Goal: Task Accomplishment & Management: Use online tool/utility

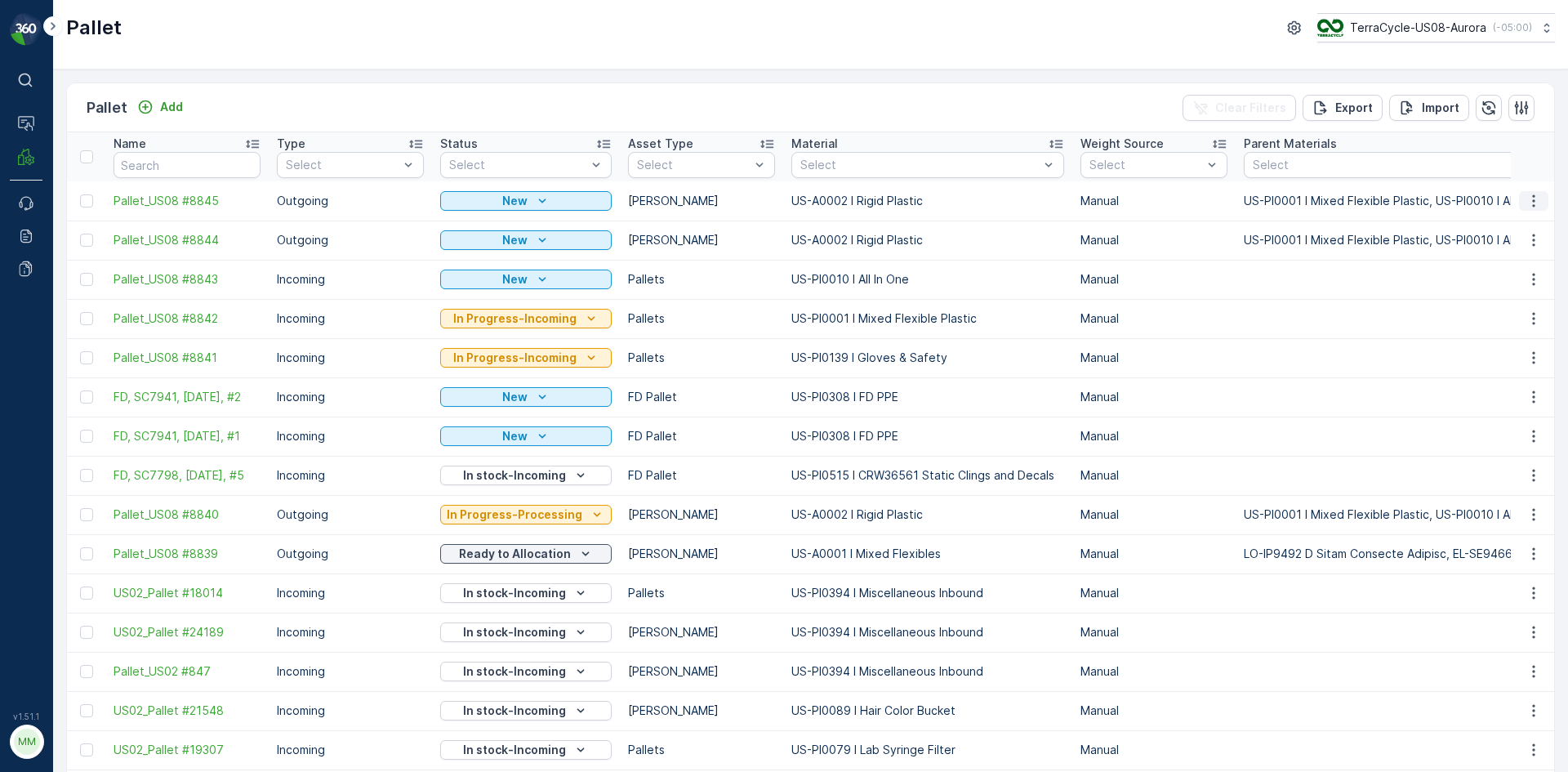
click at [1528, 198] on icon "button" at bounding box center [1534, 200] width 16 height 16
click at [1532, 199] on icon "button" at bounding box center [1534, 200] width 16 height 16
click at [1535, 198] on icon "button" at bounding box center [1534, 200] width 16 height 16
click at [1507, 314] on span "Print QR" at bounding box center [1490, 317] width 45 height 16
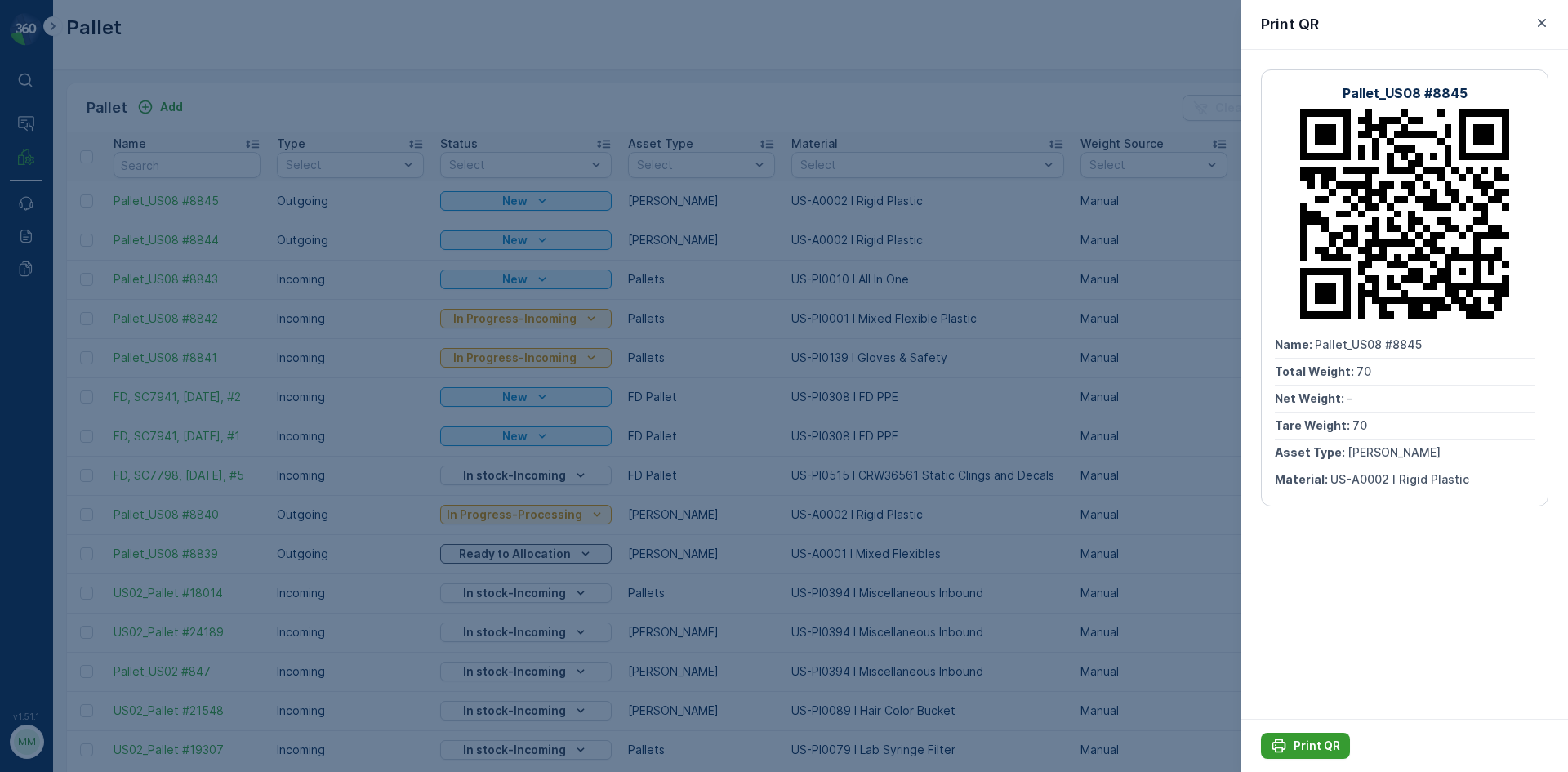
click at [1308, 738] on p "Print QR" at bounding box center [1317, 746] width 46 height 16
click at [1546, 20] on icon "button" at bounding box center [1542, 23] width 16 height 16
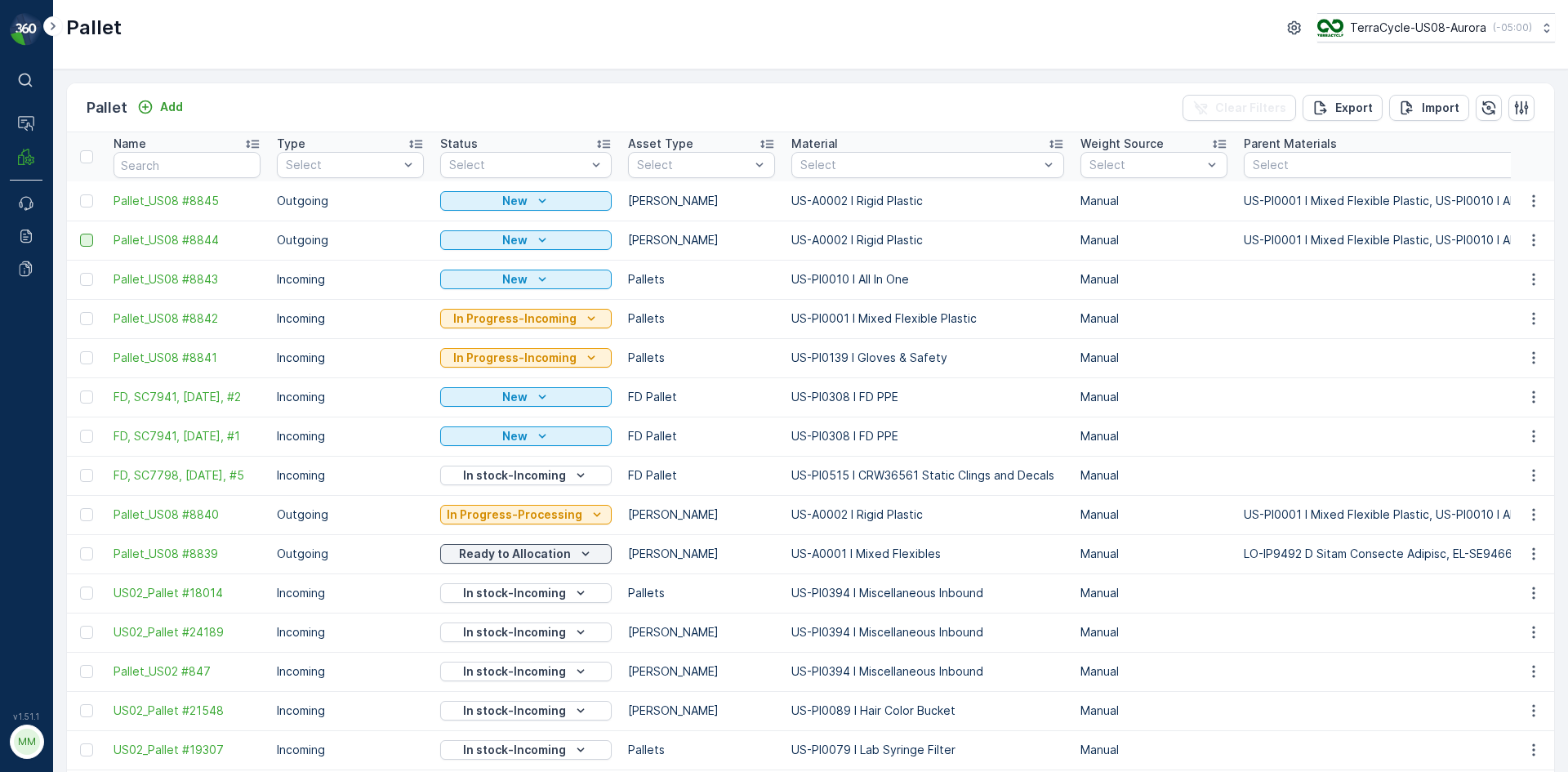
drag, startPoint x: 89, startPoint y: 207, endPoint x: 91, endPoint y: 236, distance: 29.1
click at [89, 207] on div at bounding box center [87, 201] width 13 height 13
click at [80, 195] on input "checkbox" at bounding box center [80, 195] width 0 height 0
click at [88, 241] on div at bounding box center [87, 240] width 13 height 13
click at [80, 233] on input "checkbox" at bounding box center [80, 233] width 0 height 0
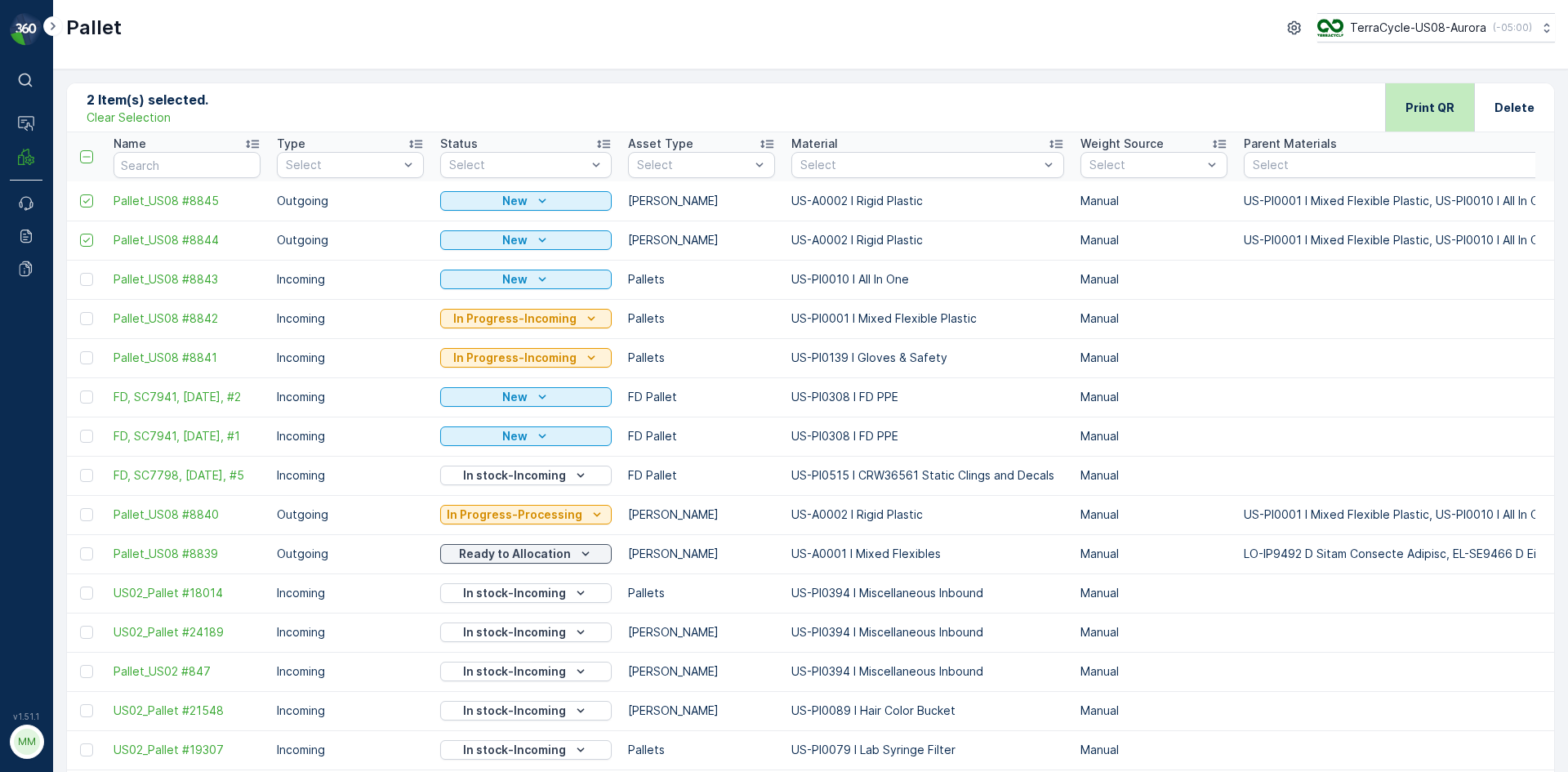
click at [1437, 112] on p "Print QR" at bounding box center [1430, 108] width 49 height 16
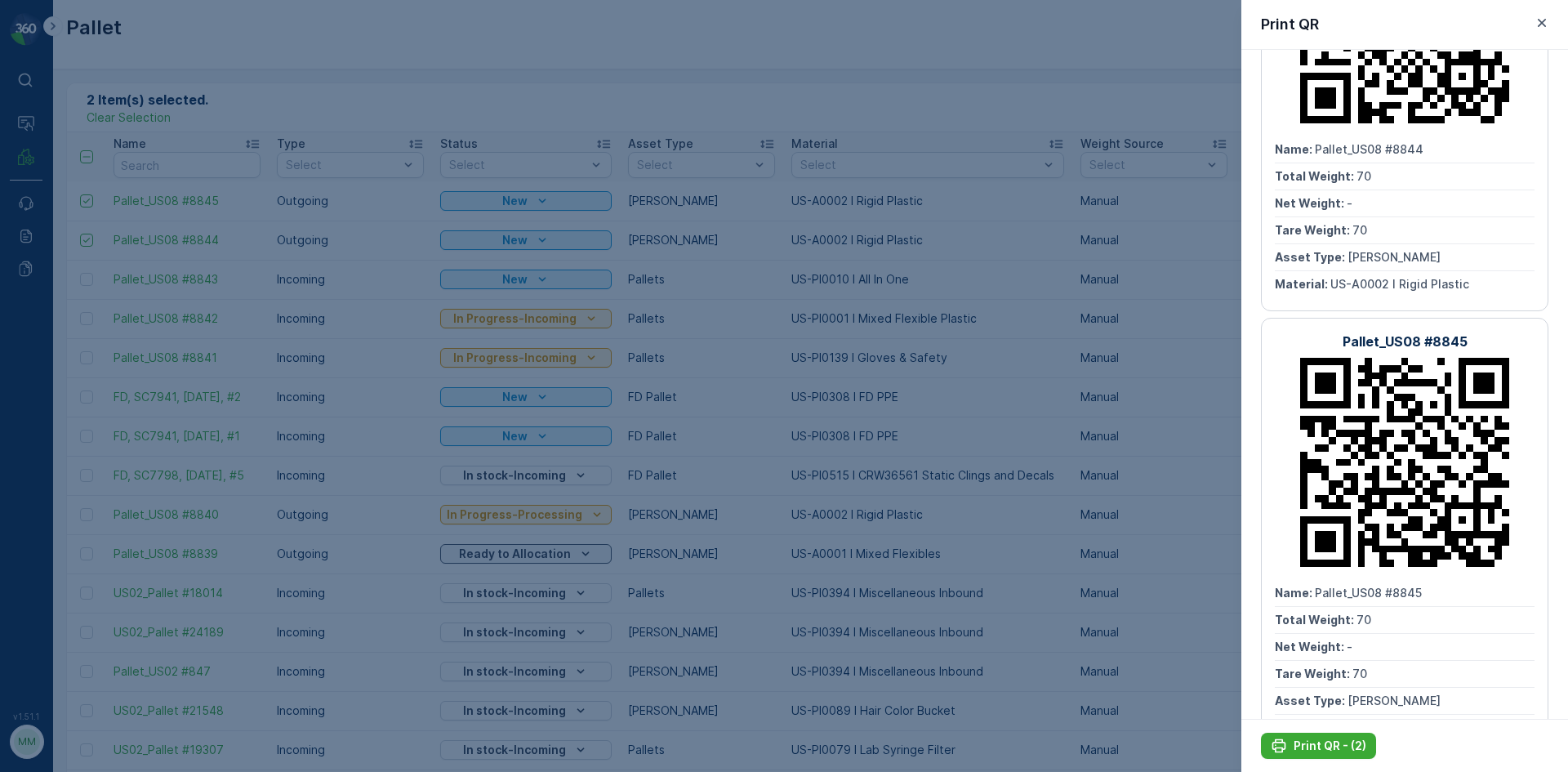
scroll to position [251, 0]
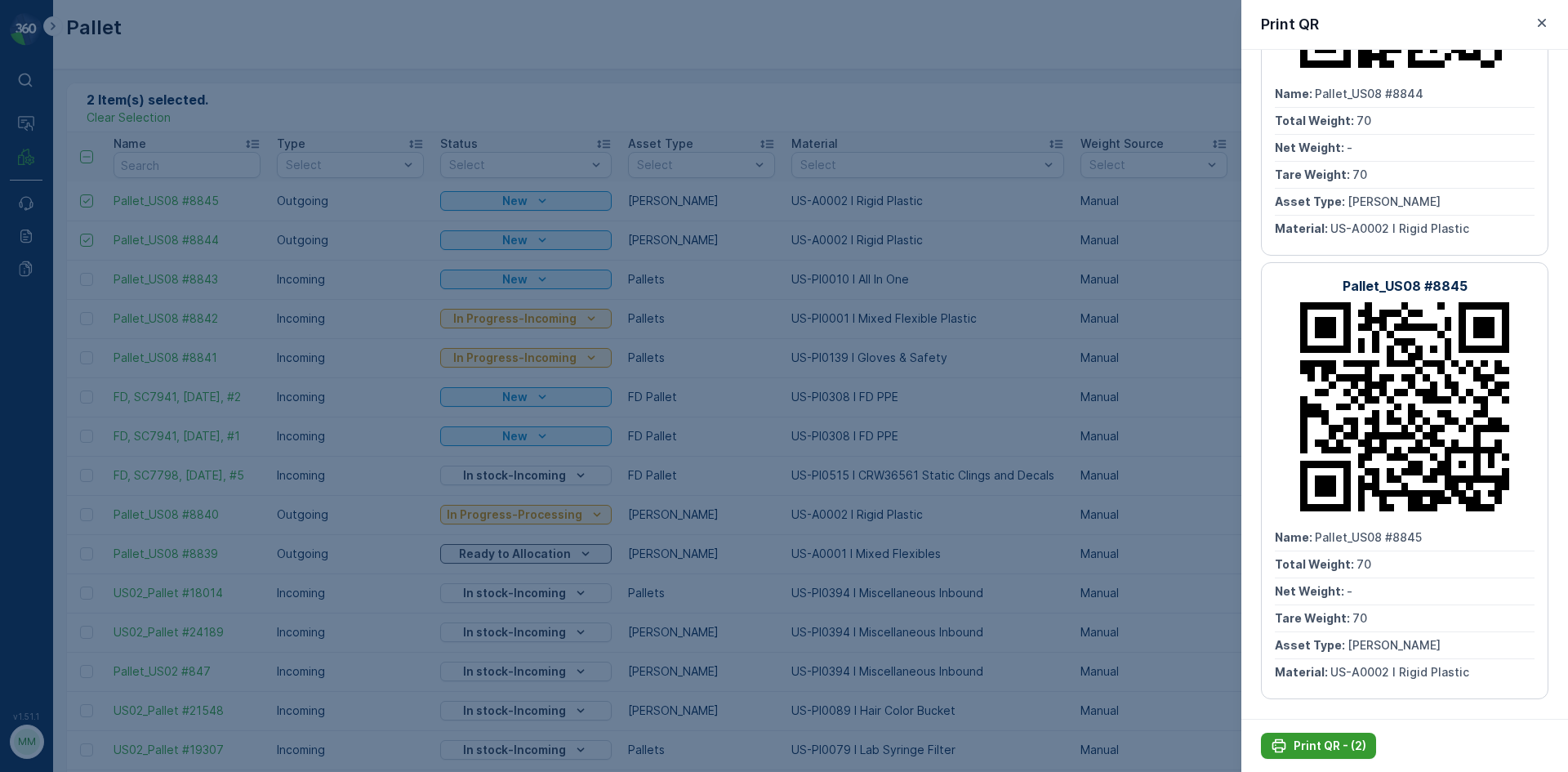
click at [1350, 742] on p "Print QR - (2)" at bounding box center [1330, 746] width 73 height 16
click at [1345, 759] on button "Print QR - (2)" at bounding box center [1319, 746] width 115 height 26
click at [1313, 749] on p "Print QR - (2)" at bounding box center [1330, 746] width 73 height 16
click at [1308, 746] on p "Print QR - (2)" at bounding box center [1330, 746] width 73 height 16
